Goal: Task Accomplishment & Management: Manage account settings

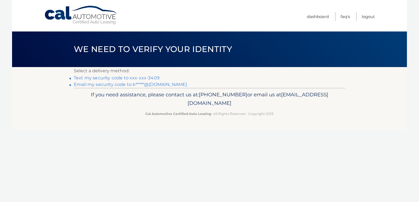
click at [95, 85] on link "Email my security code to k*****@[DOMAIN_NAME]" at bounding box center [130, 84] width 113 height 5
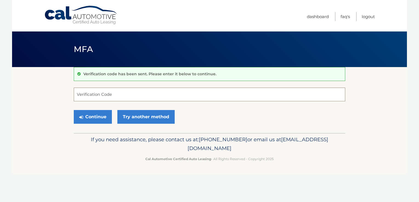
click at [89, 94] on input "Verification Code" at bounding box center [210, 95] width 272 height 14
type input "030167"
click at [92, 119] on button "Continue" at bounding box center [93, 117] width 38 height 14
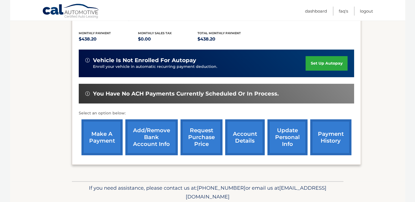
scroll to position [117, 0]
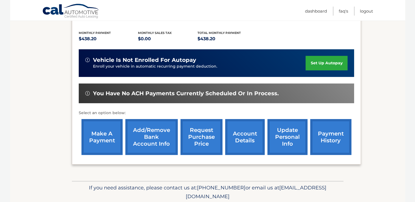
click at [102, 135] on link "make a payment" at bounding box center [101, 137] width 41 height 36
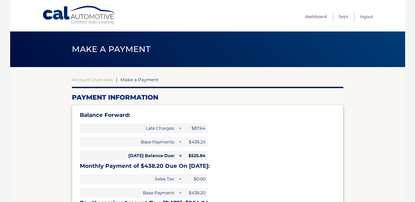
select select "NDE4NTA5YTEtYWEwOC00MTVhLWFlZmYtZjZjZWE5ZmM3YjY2"
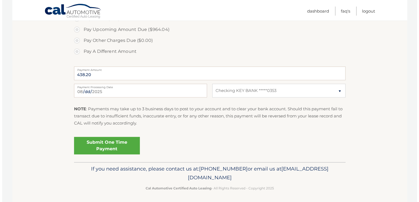
scroll to position [226, 0]
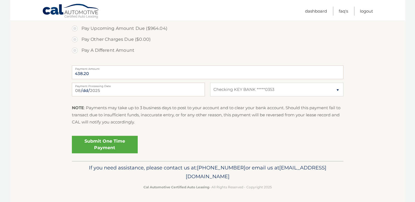
click at [109, 142] on link "Submit One Time Payment" at bounding box center [105, 145] width 66 height 18
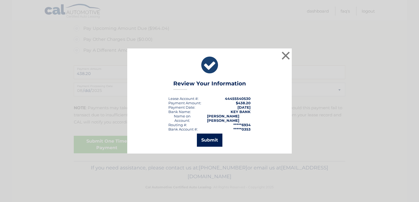
click at [212, 139] on button "Submit" at bounding box center [210, 140] width 26 height 13
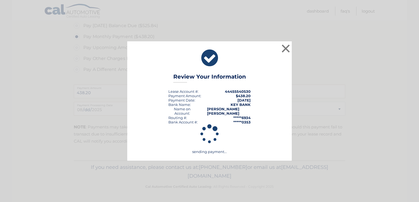
scroll to position [206, 0]
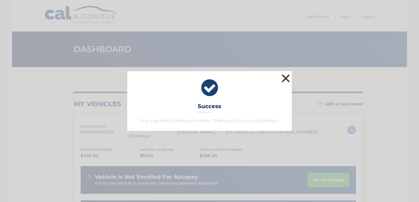
click at [287, 77] on button "×" at bounding box center [285, 78] width 11 height 11
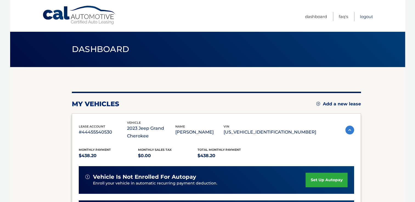
click at [368, 16] on link "Logout" at bounding box center [366, 16] width 13 height 9
